Goal: Task Accomplishment & Management: Manage account settings

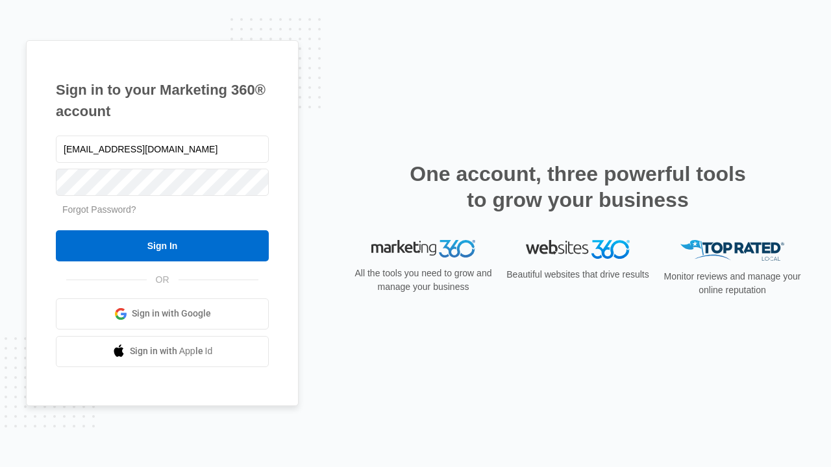
type input "dankie614@gmail.com"
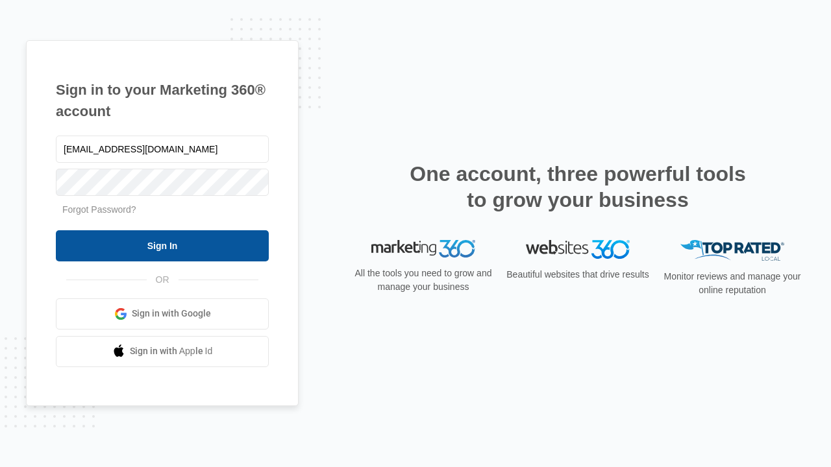
click at [162, 245] on input "Sign In" at bounding box center [162, 245] width 213 height 31
